Goal: Feedback & Contribution: Submit feedback/report problem

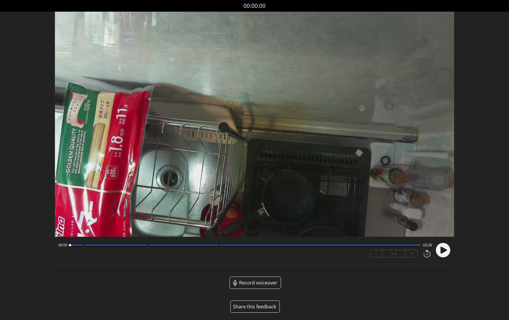
click at [254, 306] on button "Share this feedback" at bounding box center [255, 306] width 49 height 12
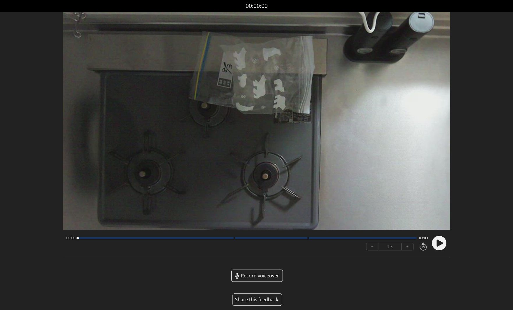
click at [257, 299] on button "Share this feedback" at bounding box center [256, 299] width 49 height 12
